Goal: Book appointment/travel/reservation

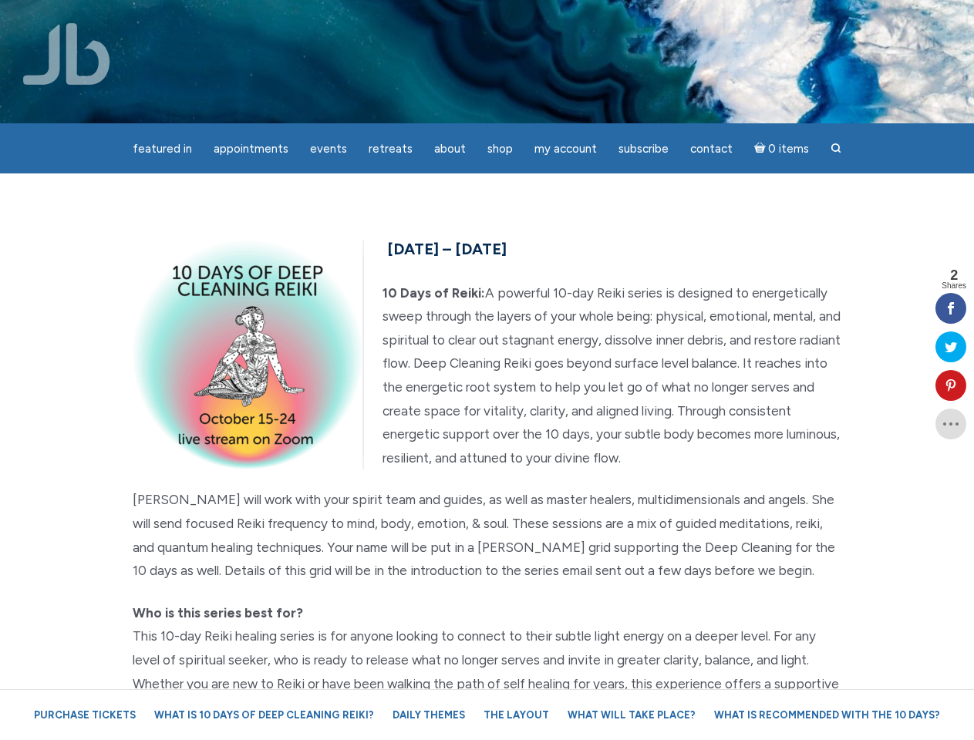
scroll to position [192, 0]
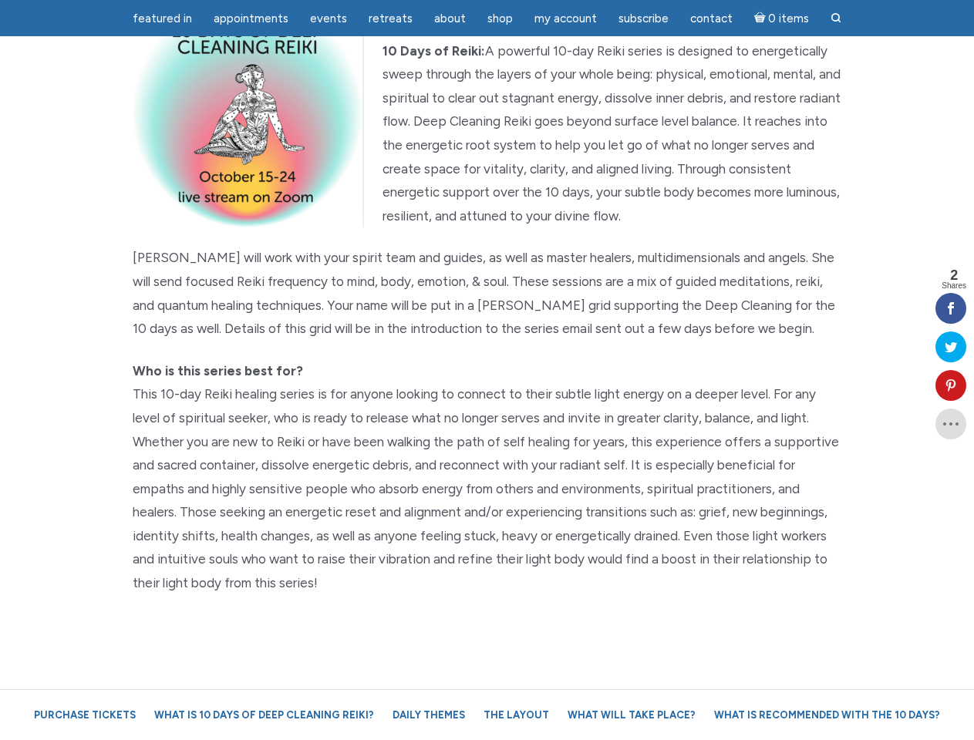
click at [486, 370] on p "Who is this series best for?" at bounding box center [487, 477] width 709 height 236
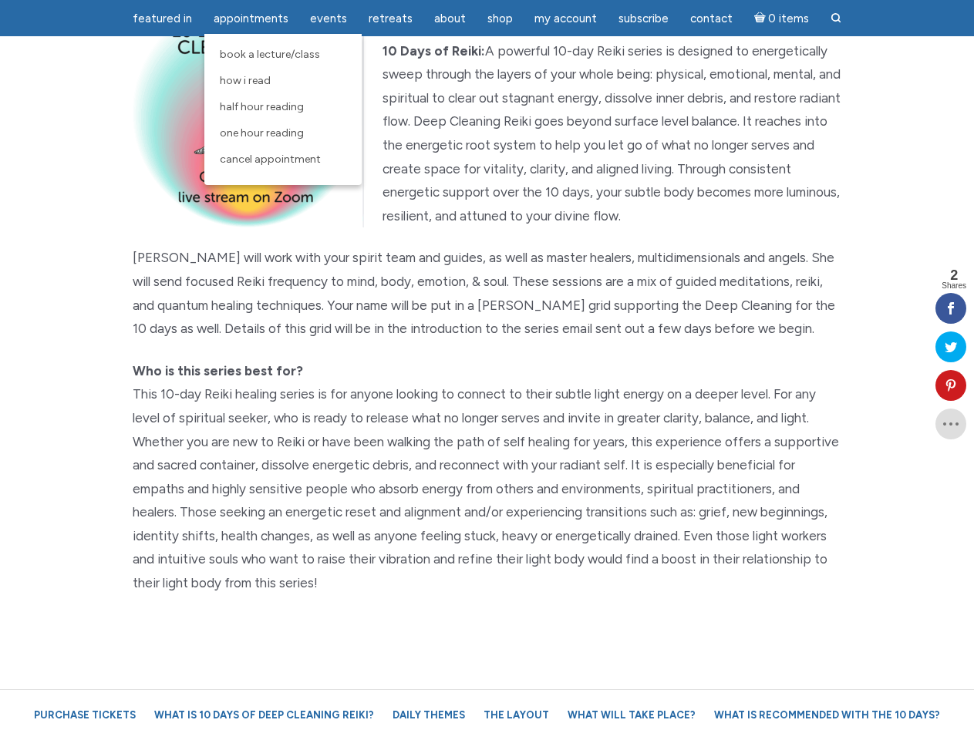
click at [251, 19] on span "Appointments" at bounding box center [251, 19] width 75 height 14
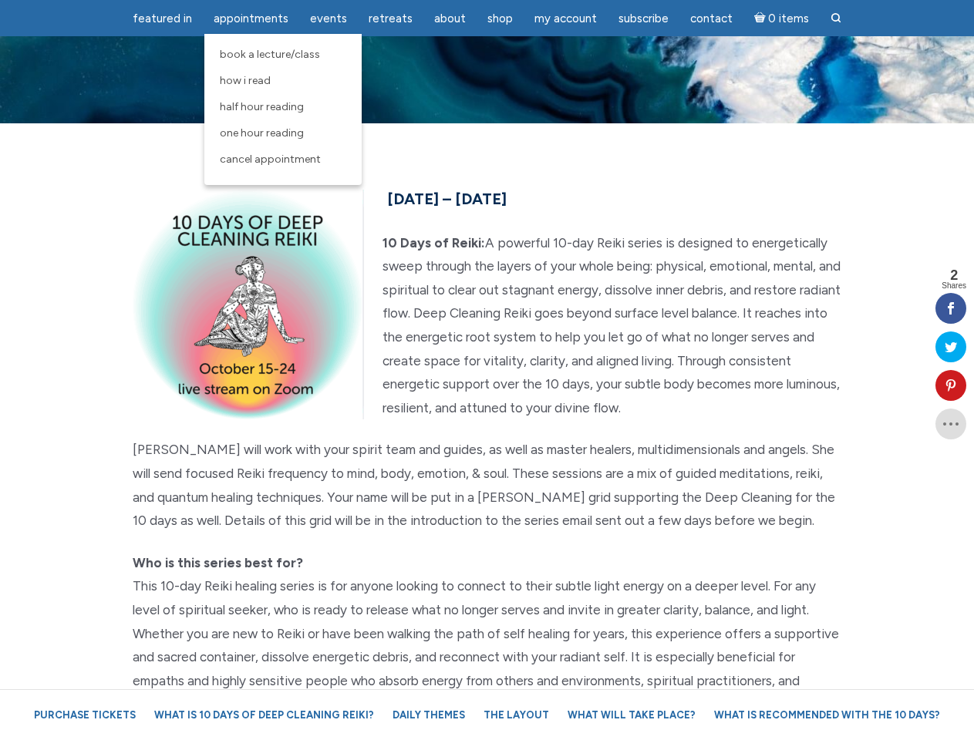
click at [328, 19] on div "featured in featured in Memes Appointments Book a Lecture/Class How I Read Half…" at bounding box center [487, 12] width 974 height 24
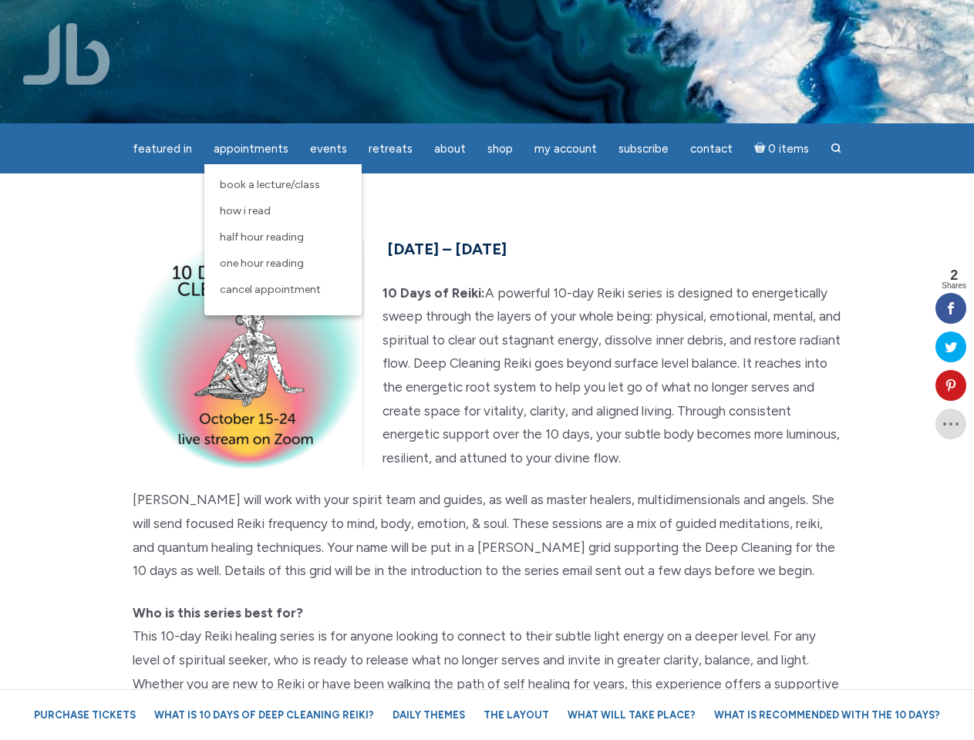
click at [449, 19] on div "featured in featured in Memes Appointments Book a Lecture/Class How I Read Half…" at bounding box center [487, 12] width 974 height 24
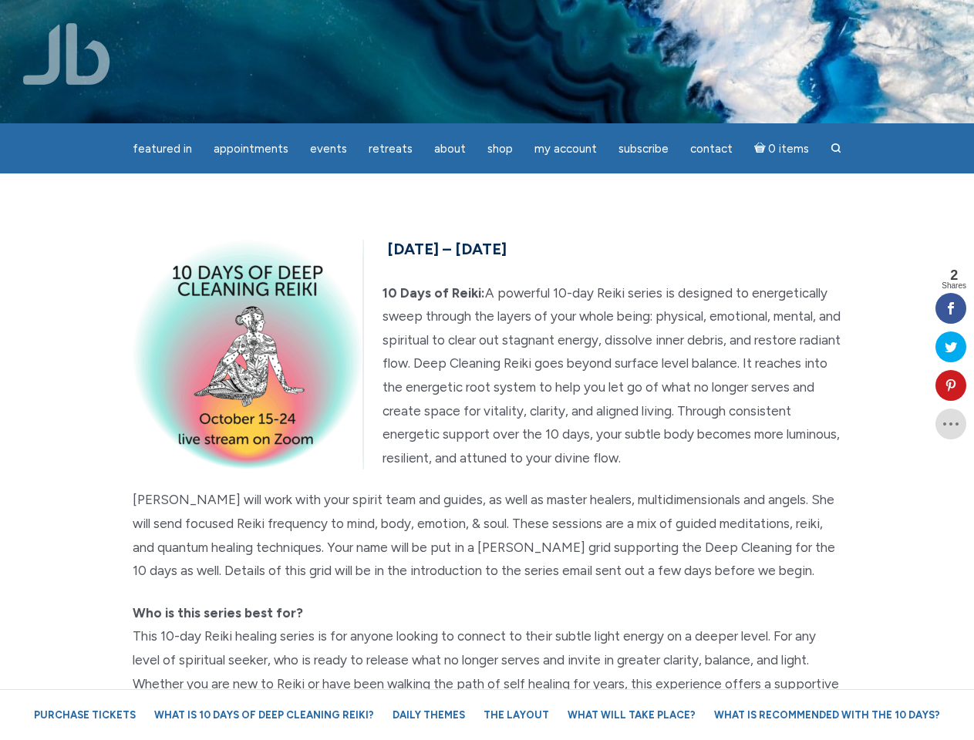
click at [565, 19] on div "featured in featured in Memes Appointments Book a Lecture/Class How I Read Half…" at bounding box center [487, 12] width 974 height 24
click at [951, 385] on icon at bounding box center [950, 385] width 31 height 12
